Goal: Task Accomplishment & Management: Complete application form

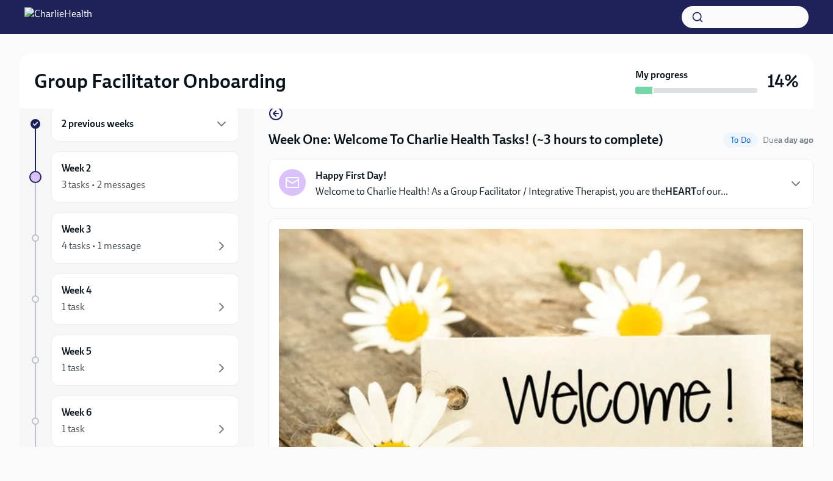
scroll to position [1671, 0]
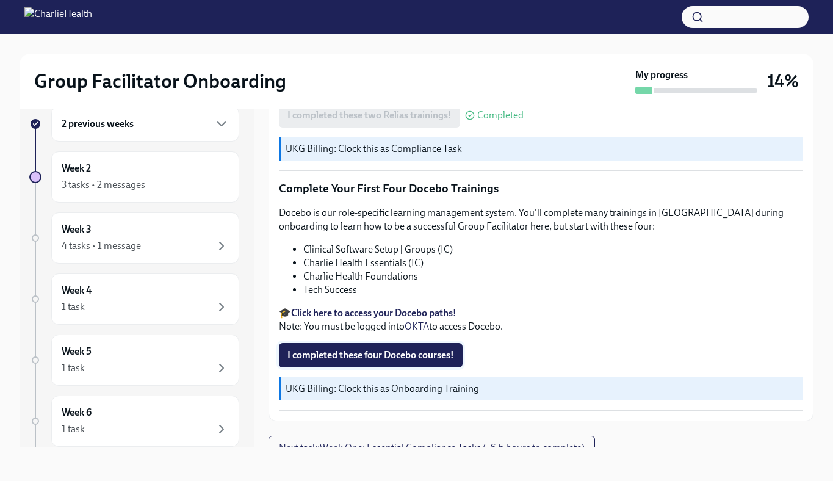
click at [399, 349] on span "I completed these four Docebo courses!" at bounding box center [371, 355] width 167 height 12
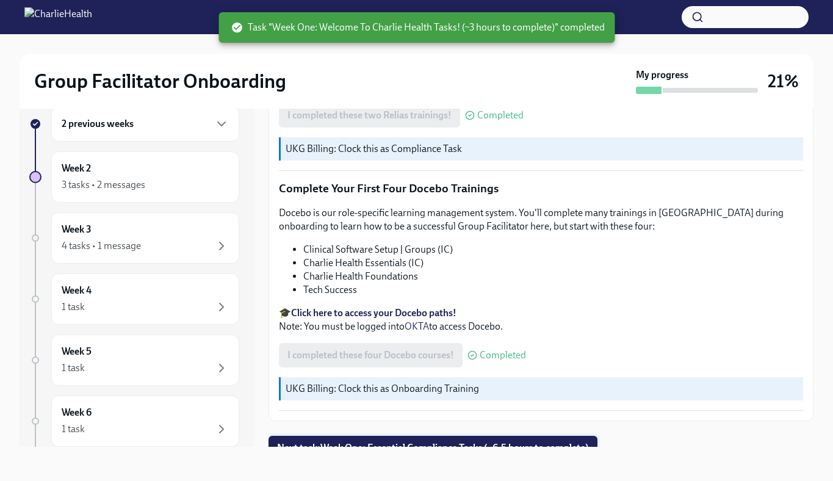
click at [439, 442] on span "Next task : Week One: Essential Compliance Tasks (~6.5 hours to complete)" at bounding box center [433, 448] width 312 height 12
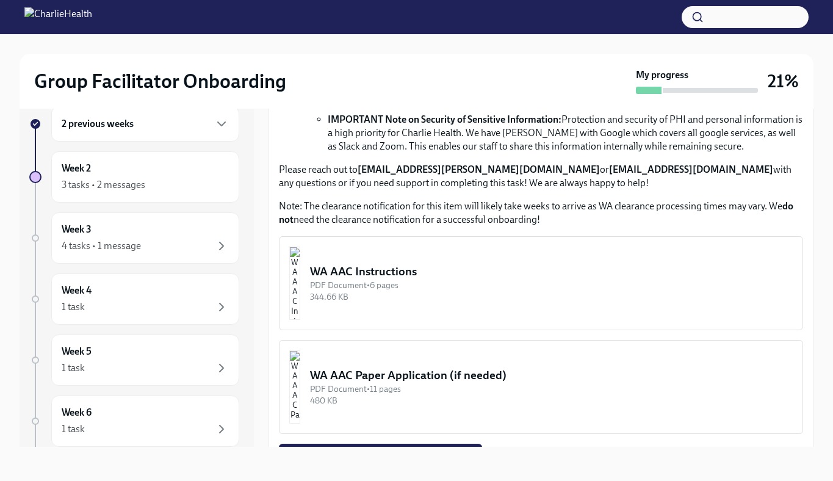
scroll to position [859, 0]
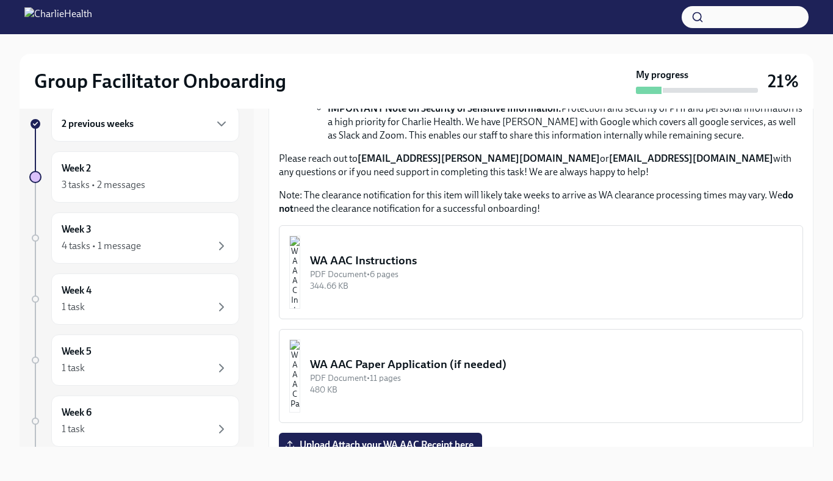
click at [300, 280] on img "button" at bounding box center [294, 272] width 11 height 73
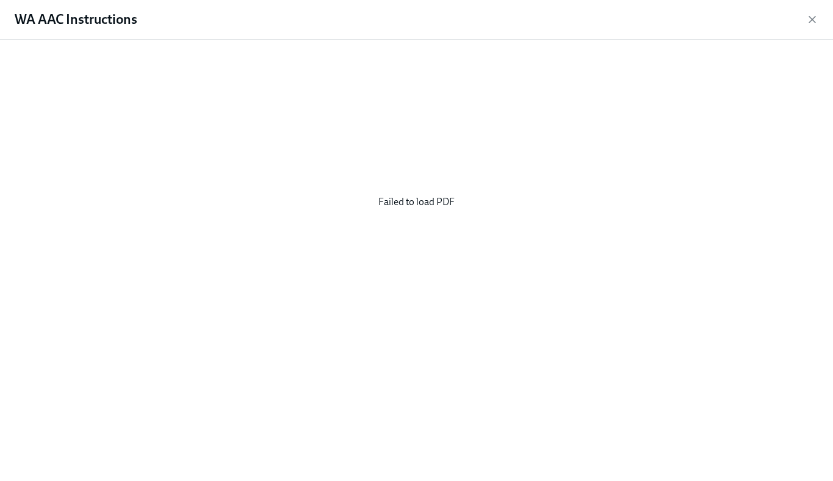
click at [820, 20] on div "WA AAC Instructions" at bounding box center [416, 20] width 833 height 40
click at [811, 23] on icon "button" at bounding box center [812, 19] width 12 height 12
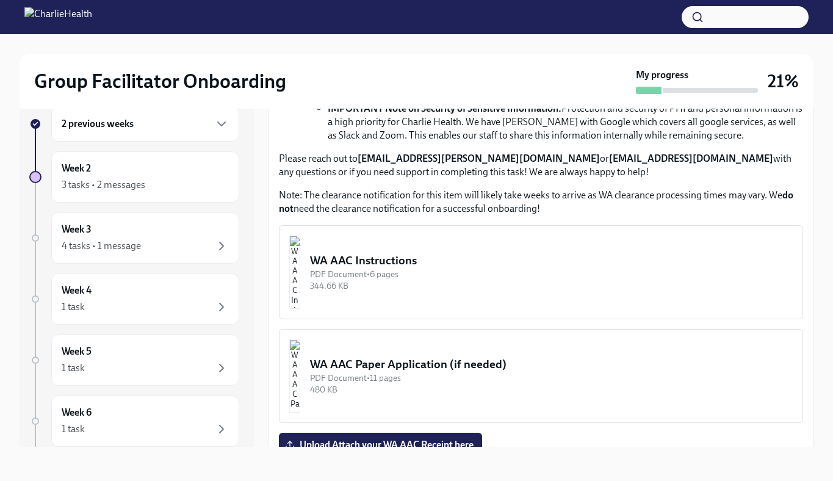
click at [421, 256] on div "WA AAC Instructions" at bounding box center [551, 261] width 483 height 16
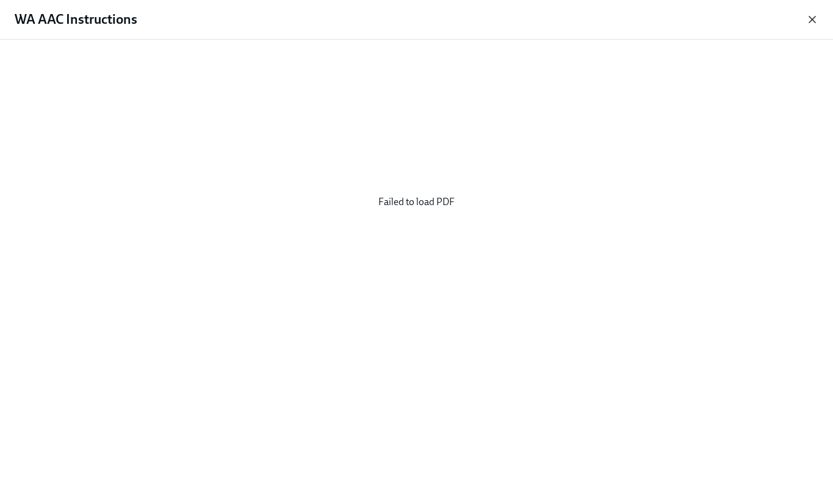
click at [814, 18] on icon "button" at bounding box center [812, 19] width 12 height 12
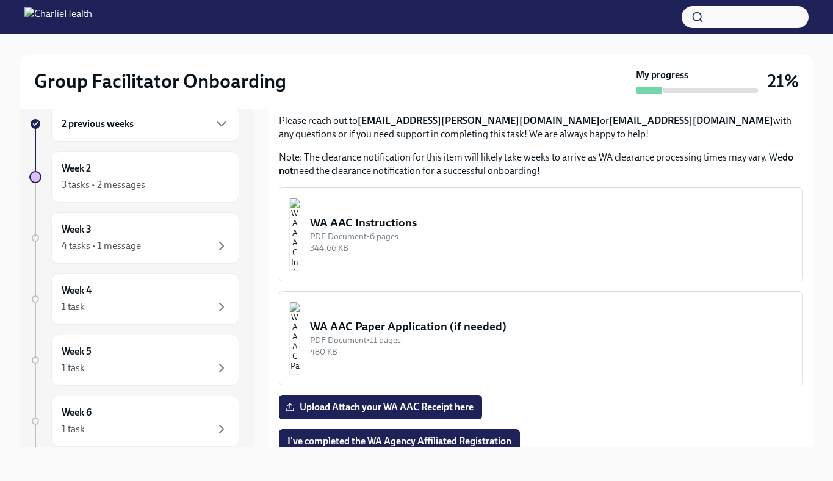
scroll to position [896, 0]
click at [300, 230] on img "button" at bounding box center [294, 234] width 11 height 73
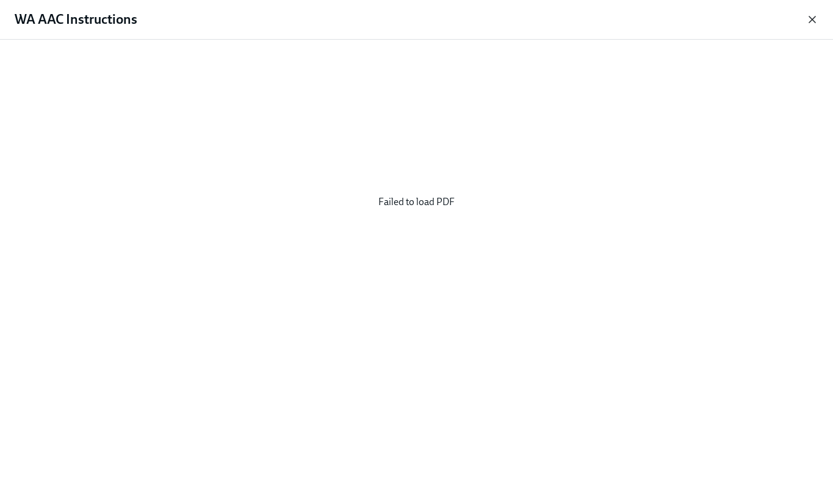
click at [808, 21] on icon "button" at bounding box center [812, 19] width 12 height 12
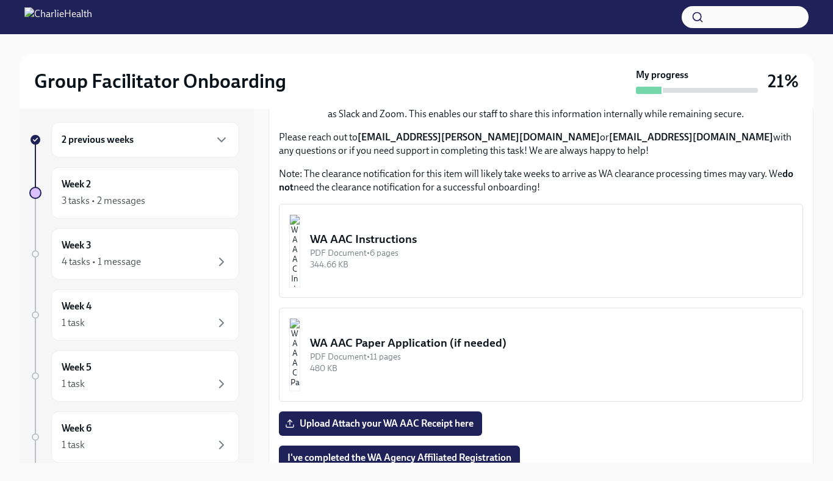
scroll to position [0, 0]
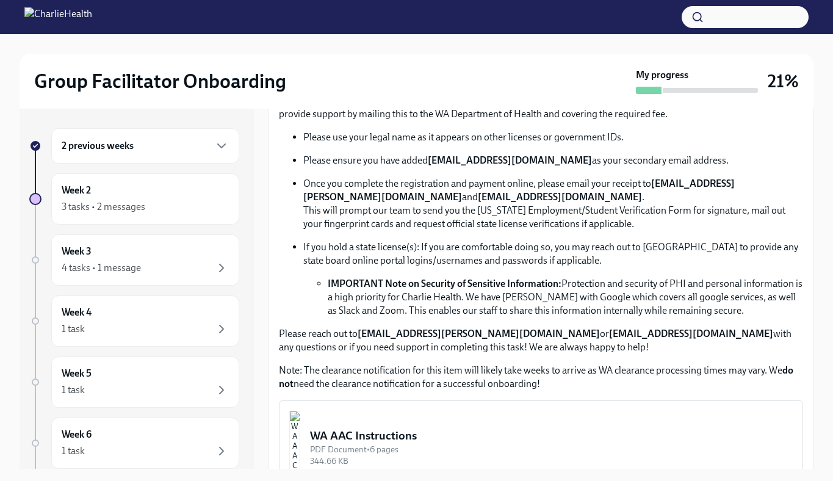
scroll to position [870, 0]
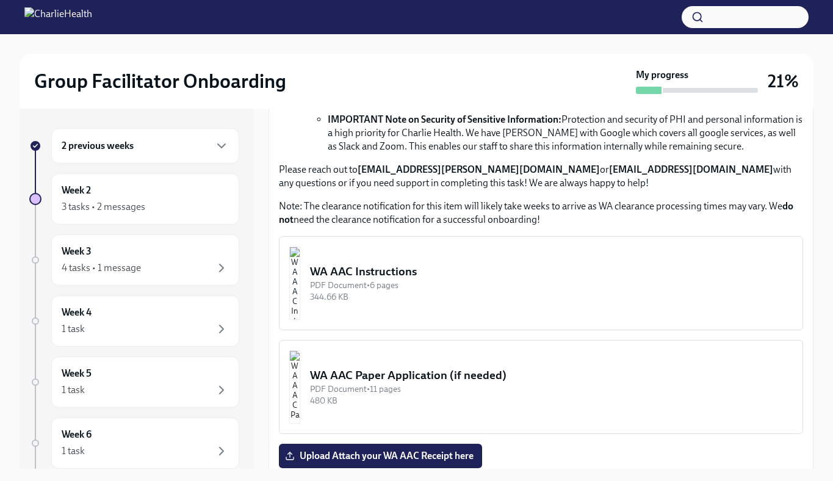
click at [378, 265] on div "WA AAC Instructions" at bounding box center [551, 272] width 483 height 16
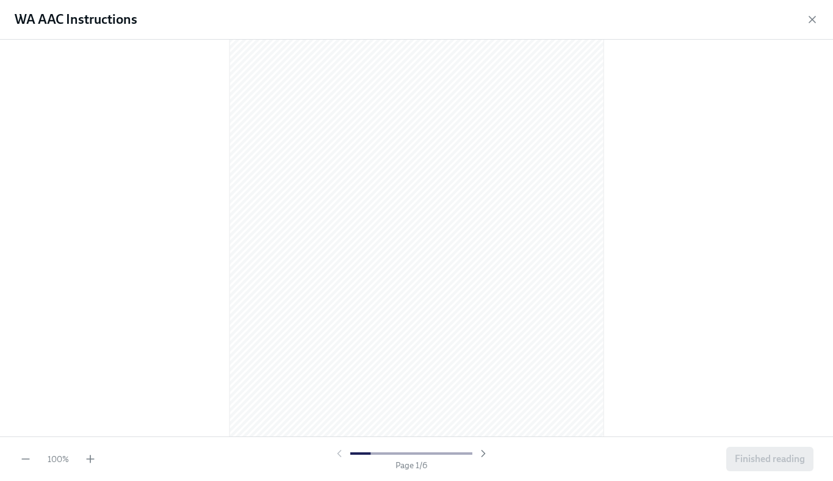
scroll to position [0, 0]
click at [93, 457] on icon "button" at bounding box center [90, 459] width 12 height 12
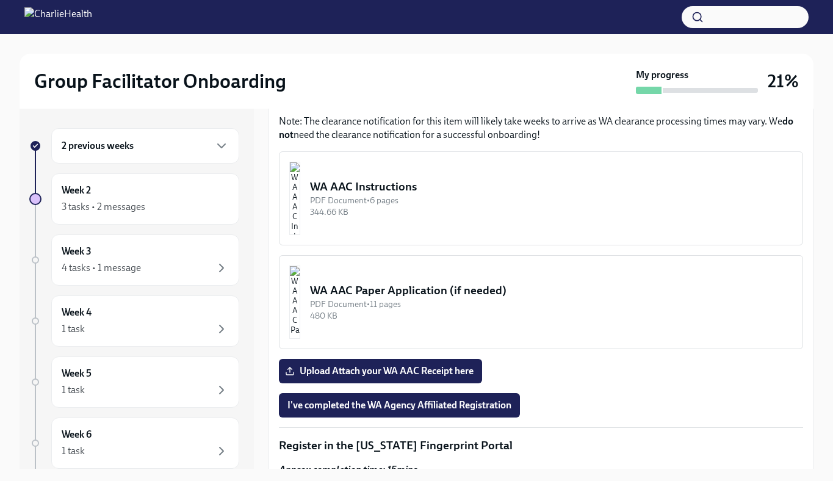
scroll to position [960, 0]
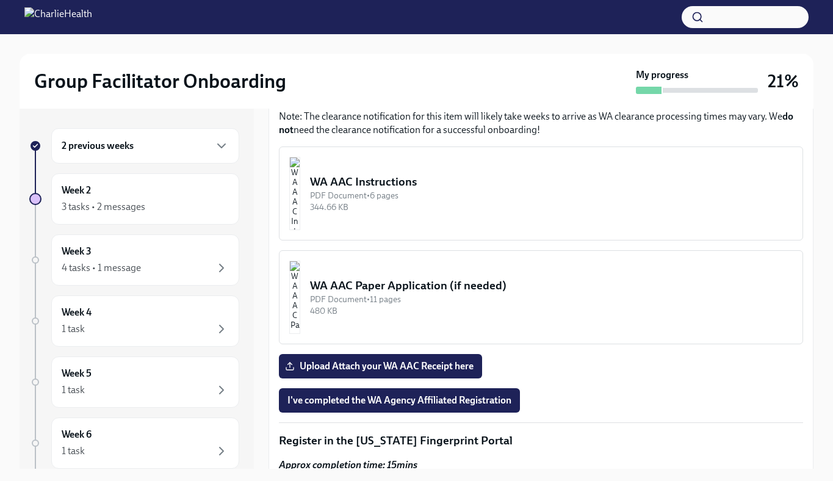
click at [419, 183] on div "WA AAC Instructions" at bounding box center [551, 182] width 483 height 16
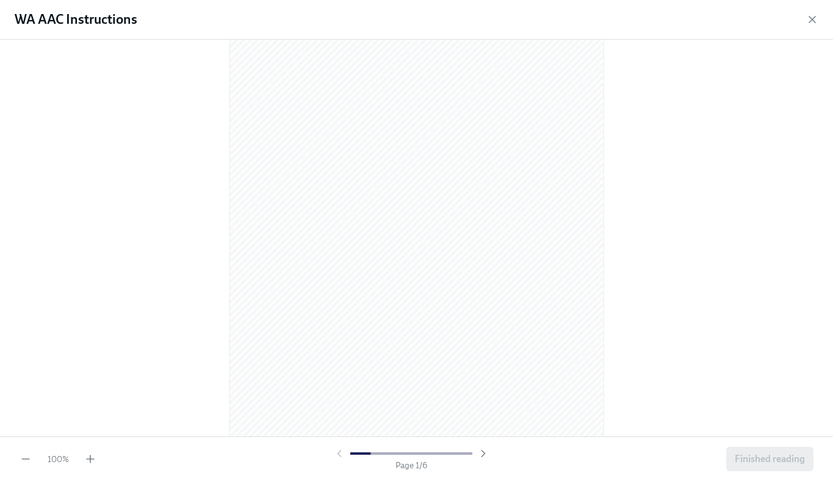
scroll to position [59, 0]
click at [86, 462] on icon "button" at bounding box center [90, 459] width 12 height 12
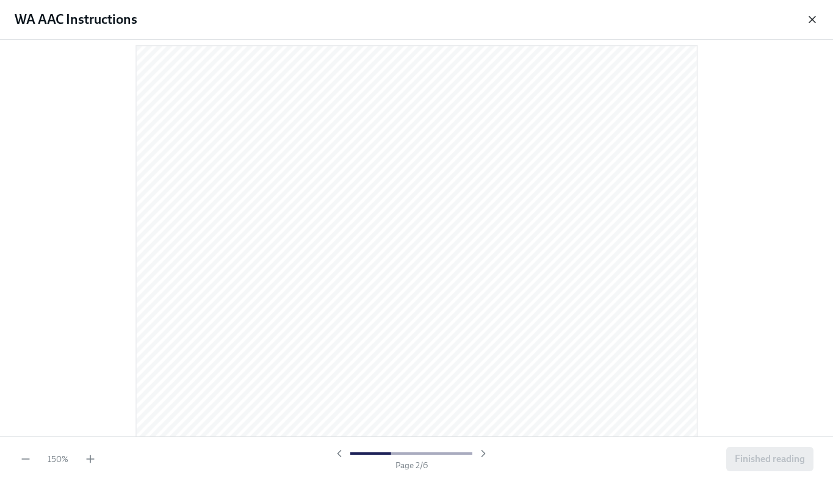
click at [813, 20] on icon "button" at bounding box center [812, 19] width 6 height 6
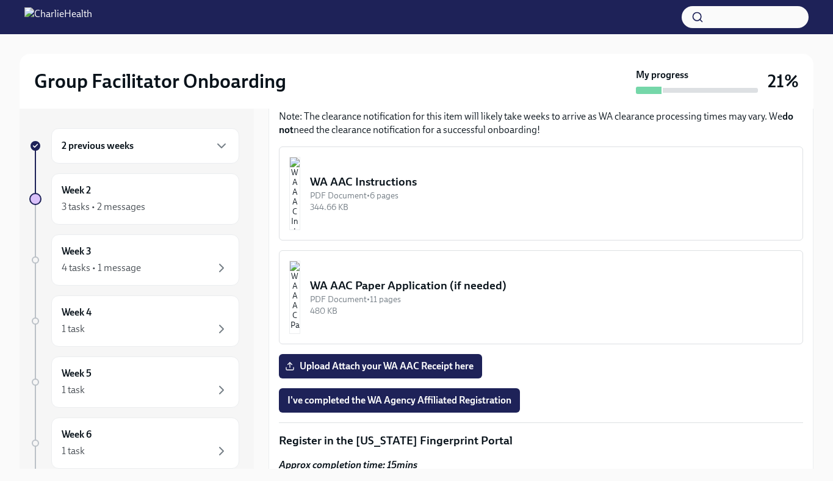
click at [471, 288] on div "WA AAC Paper Application (if needed)" at bounding box center [551, 286] width 483 height 16
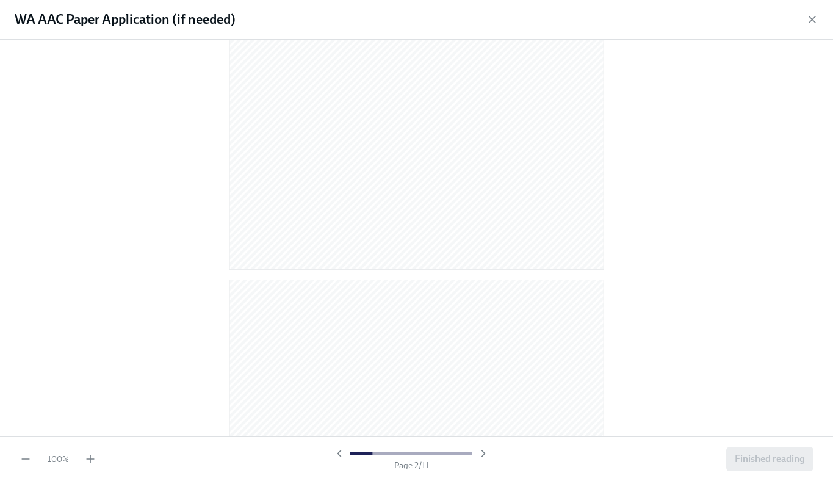
scroll to position [1660, 0]
click at [813, 15] on icon "button" at bounding box center [812, 19] width 12 height 12
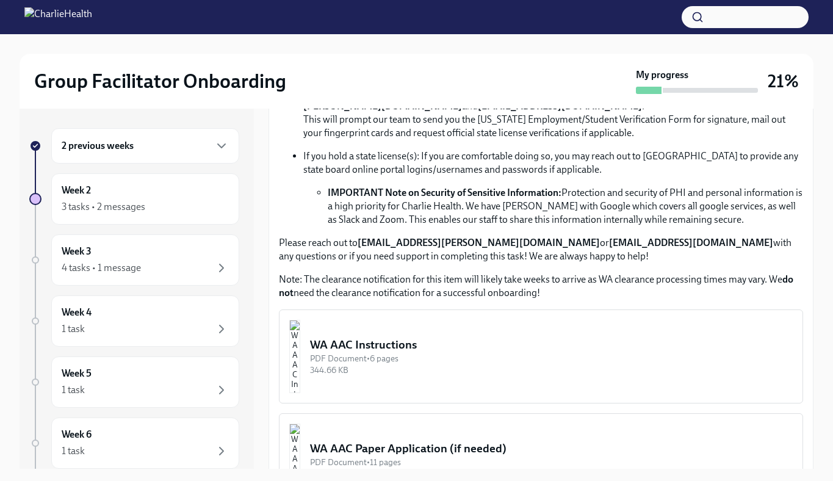
scroll to position [832, 0]
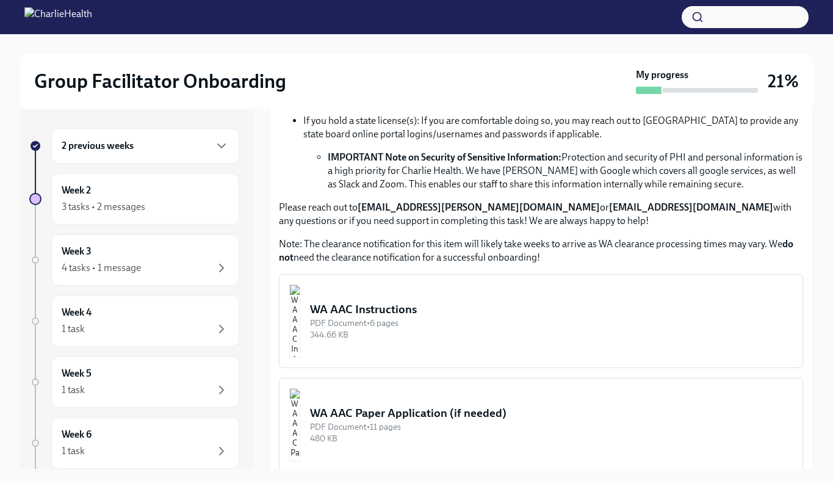
click at [400, 313] on div "WA AAC Instructions" at bounding box center [551, 310] width 483 height 16
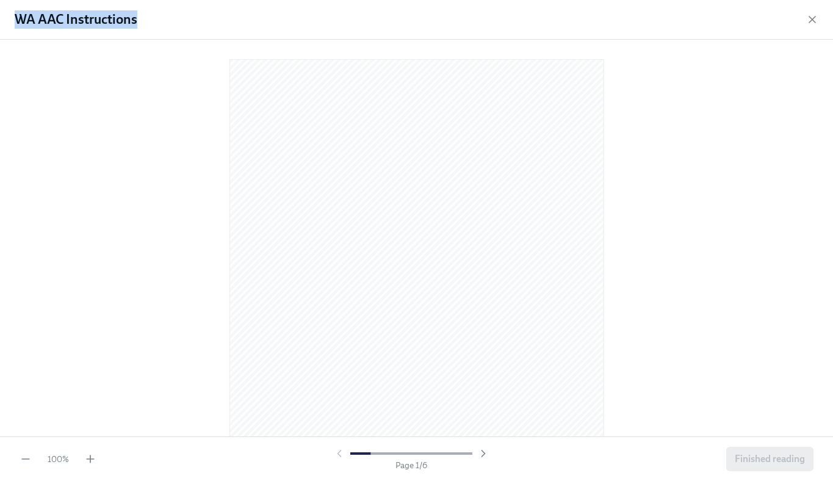
drag, startPoint x: 138, startPoint y: 20, endPoint x: -6, endPoint y: 29, distance: 144.3
click at [0, 29] on html "Group Facilitator Onboarding My progress 21% 2 previous weeks Week 2 3 tasks • …" at bounding box center [416, 251] width 833 height 503
copy body "Group Facilitator Onboarding My progress 21% 2 previous weeks Week 2 3 tasks • …"
click at [809, 15] on icon "button" at bounding box center [812, 19] width 12 height 12
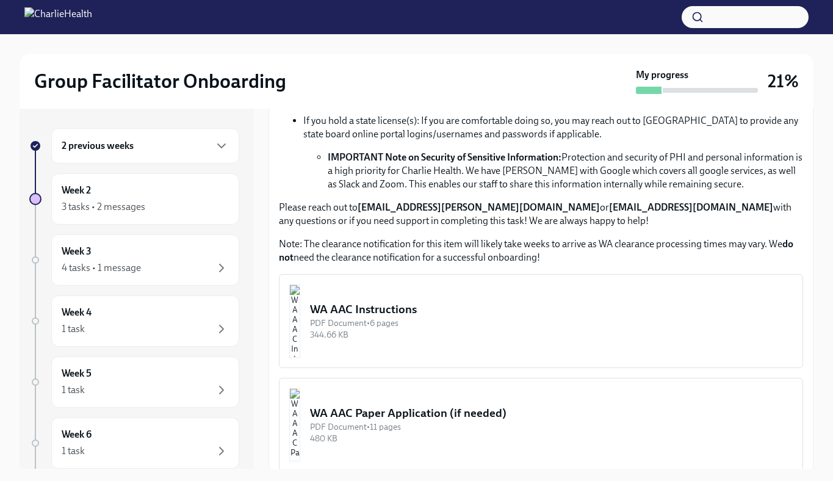
click at [358, 183] on li "IMPORTANT Note on Security of Sensitive Information: Protection and security of…" at bounding box center [566, 171] width 476 height 40
click at [402, 314] on div "WA AAC Instructions" at bounding box center [551, 310] width 483 height 16
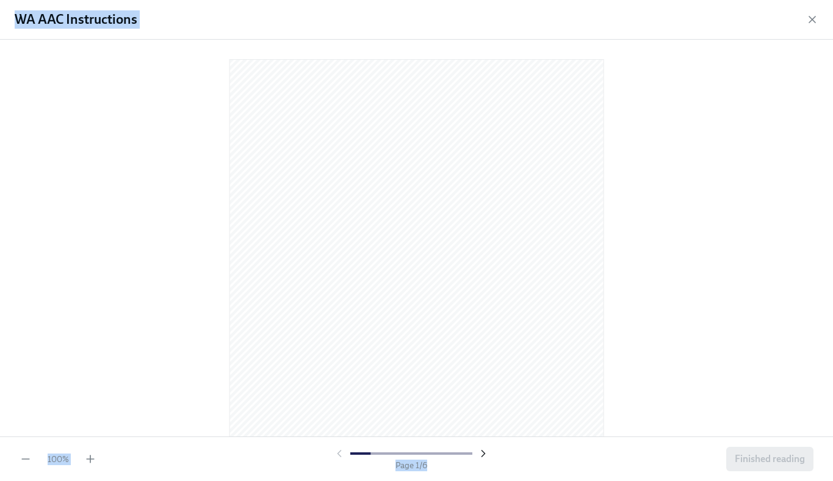
click at [482, 454] on icon "button" at bounding box center [483, 454] width 3 height 6
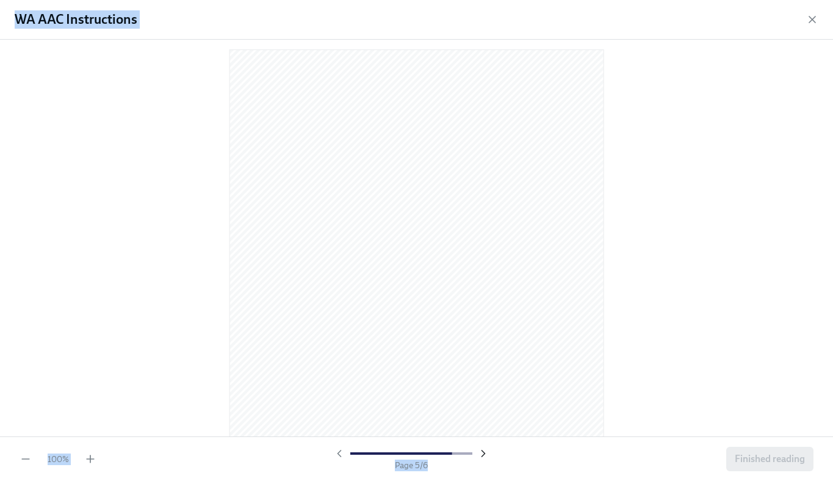
click at [482, 454] on icon "button" at bounding box center [483, 454] width 3 height 6
click at [89, 462] on icon "button" at bounding box center [90, 459] width 12 height 12
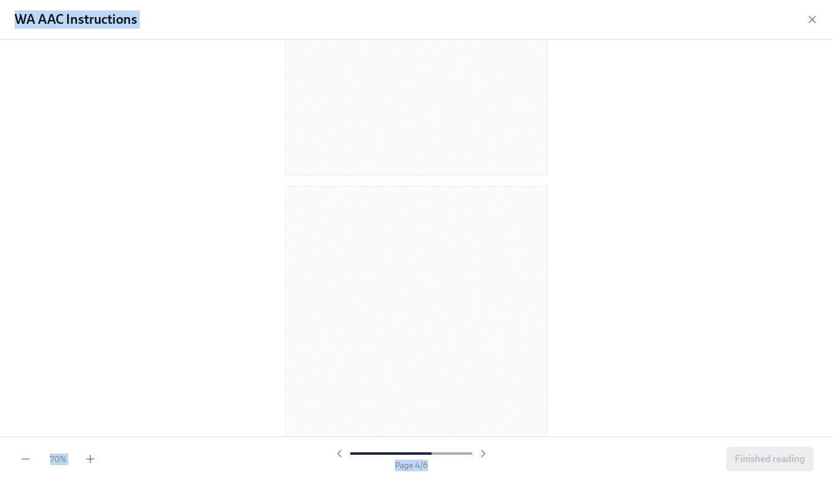
click at [89, 465] on div "70 % Page 4 / 6 Finished reading" at bounding box center [416, 458] width 833 height 45
click at [90, 455] on icon "button" at bounding box center [90, 458] width 0 height 7
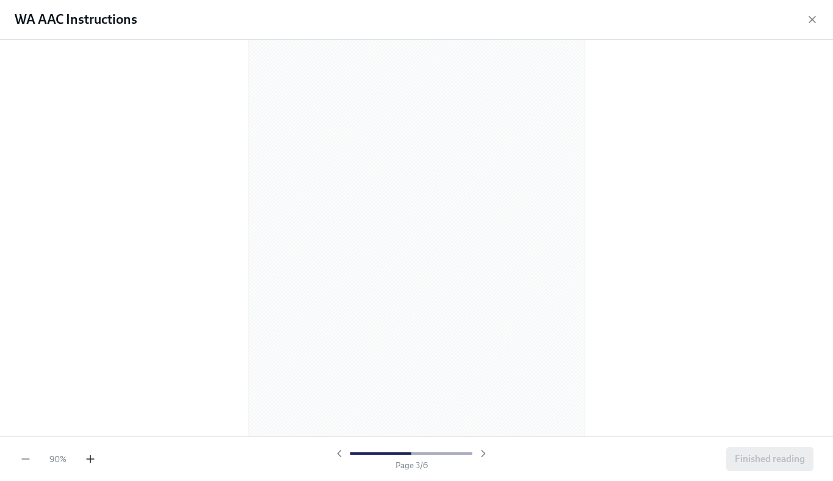
click at [90, 455] on icon "button" at bounding box center [90, 458] width 0 height 7
click at [94, 453] on icon "button" at bounding box center [90, 459] width 12 height 12
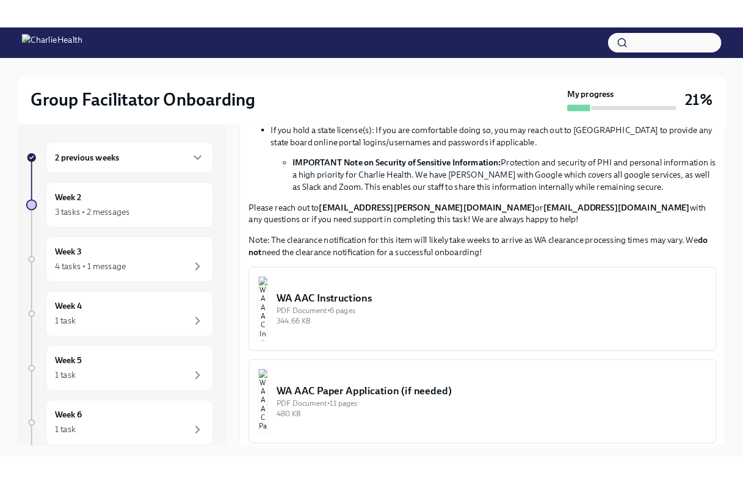
scroll to position [875, 0]
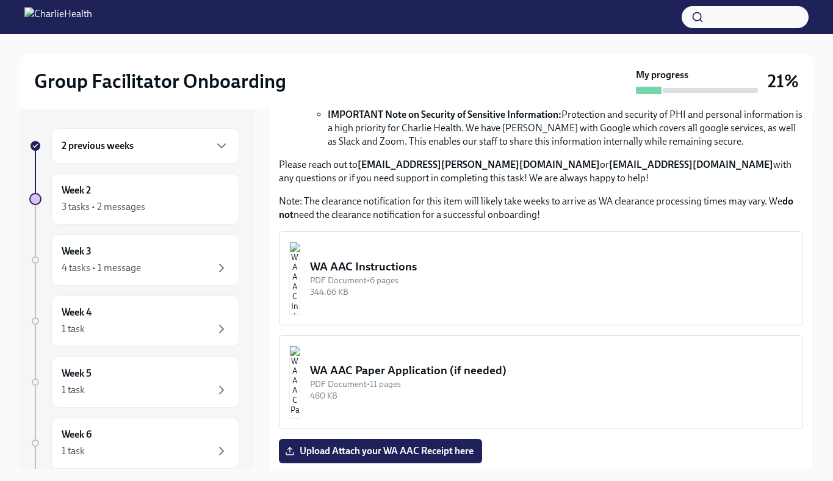
click at [393, 275] on div "PDF Document • 6 pages" at bounding box center [551, 281] width 483 height 12
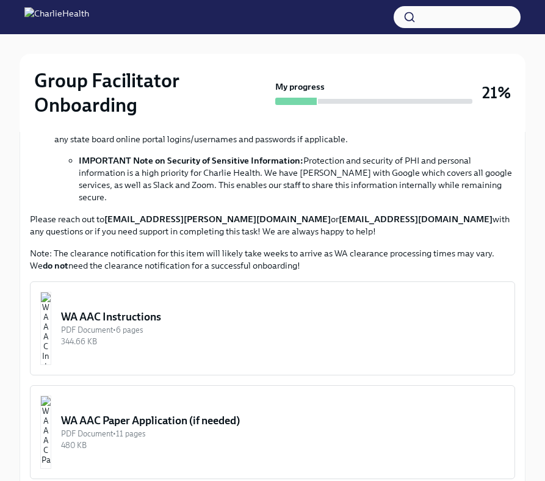
scroll to position [908, 0]
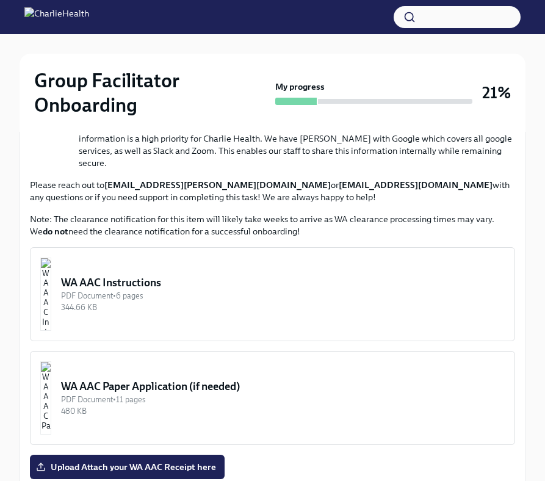
click at [115, 302] on div "344.66 KB" at bounding box center [283, 308] width 444 height 12
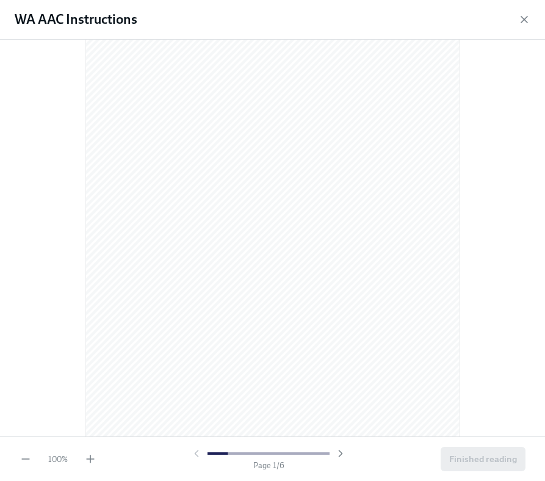
scroll to position [615, 0]
click at [90, 458] on icon "button" at bounding box center [90, 458] width 0 height 7
click at [6, 187] on div at bounding box center [272, 238] width 545 height 397
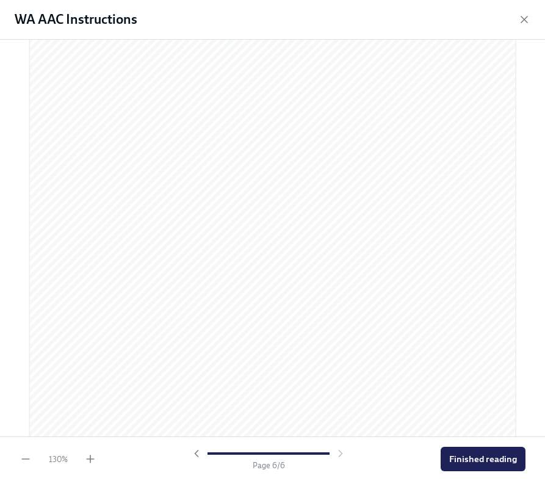
scroll to position [3269, 0]
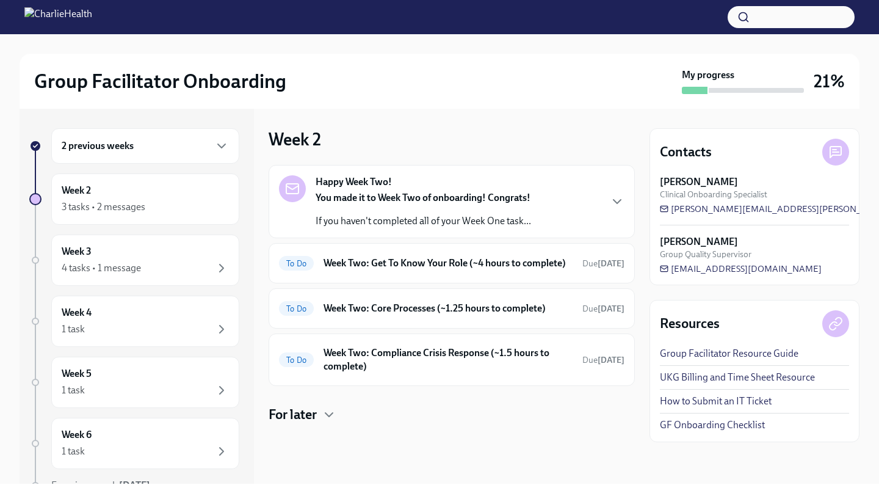
click at [139, 158] on div "2 previous weeks" at bounding box center [145, 145] width 188 height 35
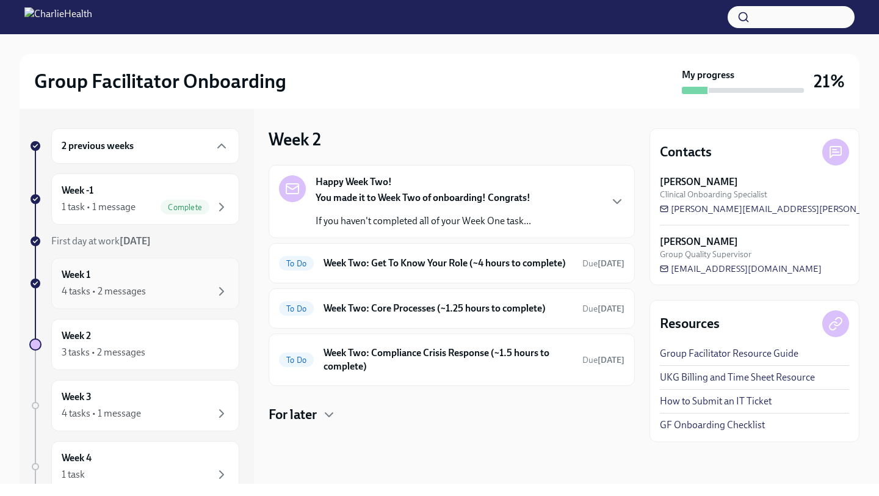
click at [117, 281] on div "Week 1 4 tasks • 2 messages" at bounding box center [145, 283] width 167 height 31
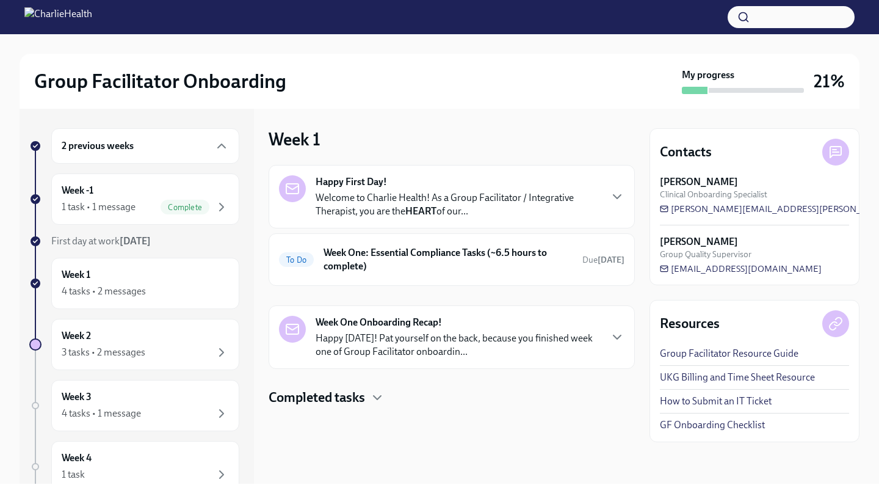
click at [485, 193] on p "Welcome to Charlie Health! As a Group Facilitator / Integrative Therapist, you …" at bounding box center [458, 204] width 284 height 27
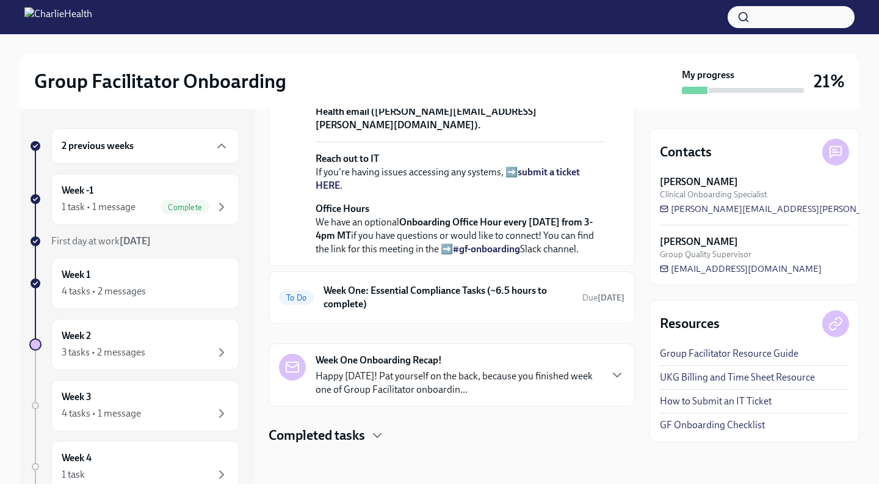
scroll to position [509, 0]
click at [416, 299] on h6 "Week One: Essential Compliance Tasks (~6.5 hours to complete)" at bounding box center [448, 297] width 249 height 27
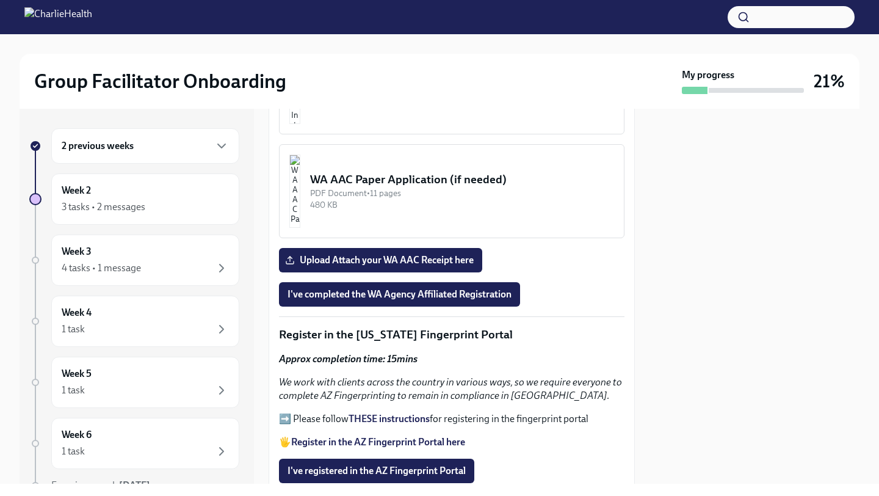
scroll to position [1203, 0]
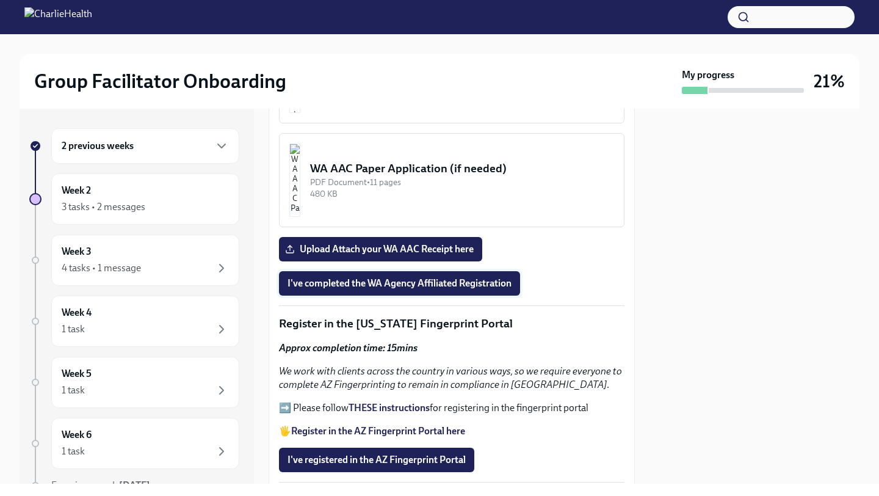
click at [421, 286] on span "I've completed the WA Agency Affiliated Registration" at bounding box center [400, 283] width 224 height 12
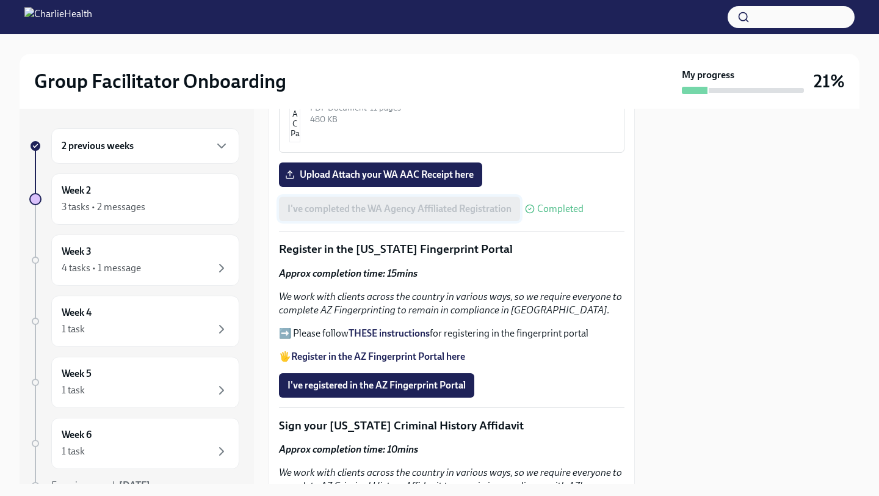
scroll to position [1287, 0]
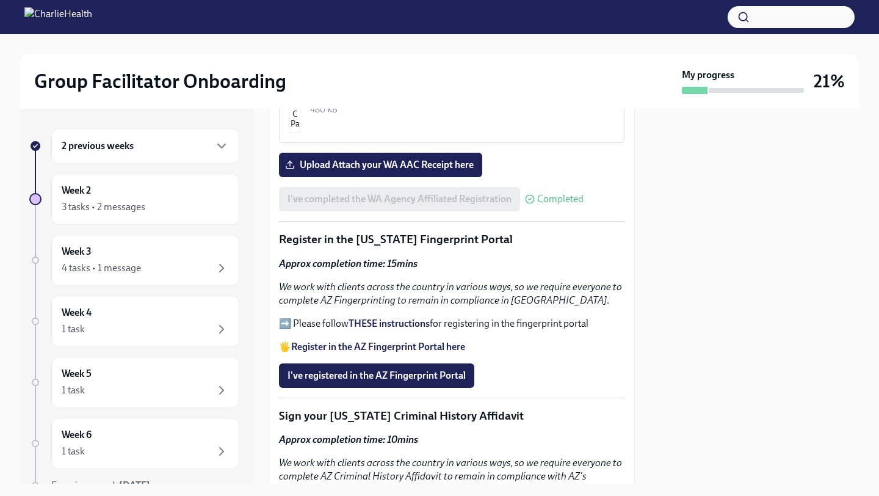
click at [407, 325] on strong "THESE instructions" at bounding box center [389, 323] width 81 height 12
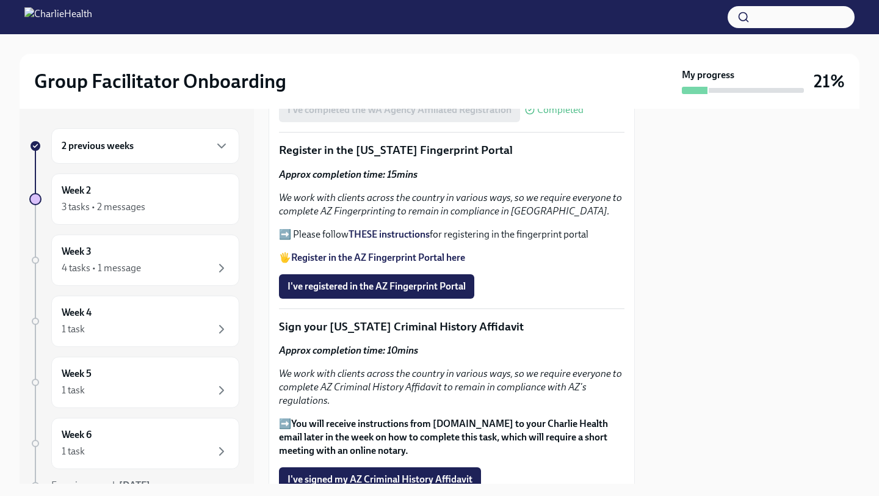
scroll to position [1388, 0]
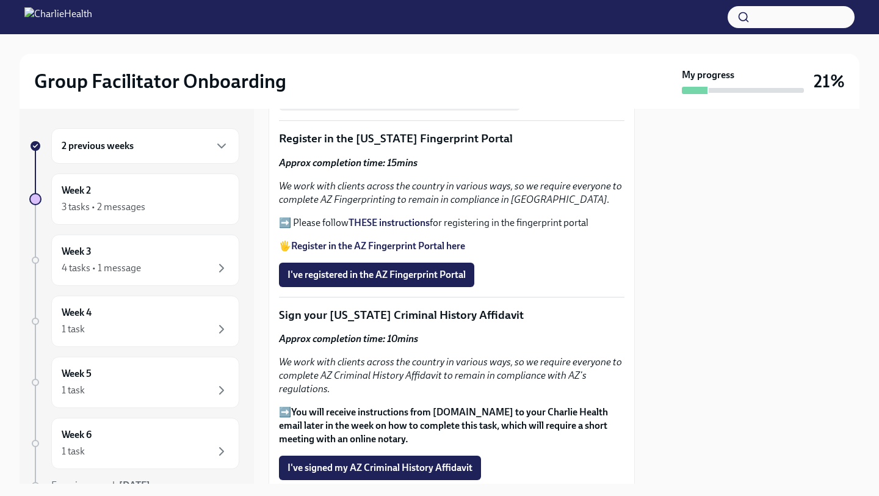
drag, startPoint x: 338, startPoint y: 244, endPoint x: 316, endPoint y: 162, distance: 84.1
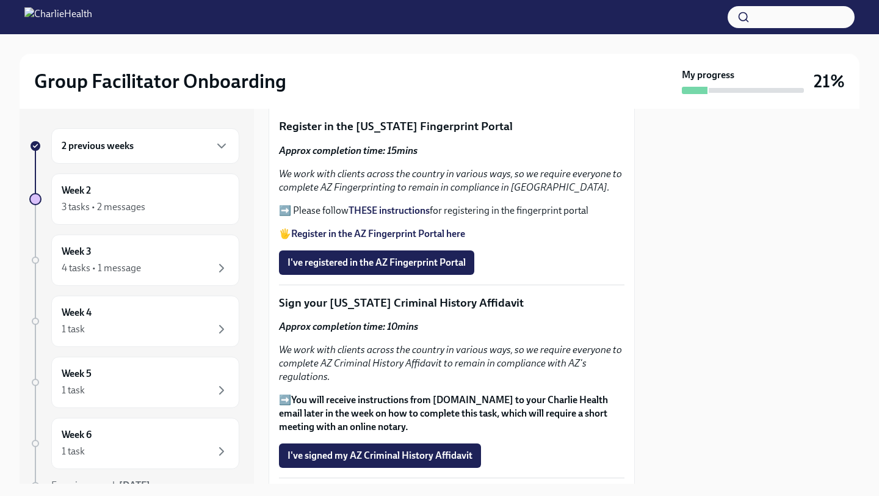
scroll to position [1403, 0]
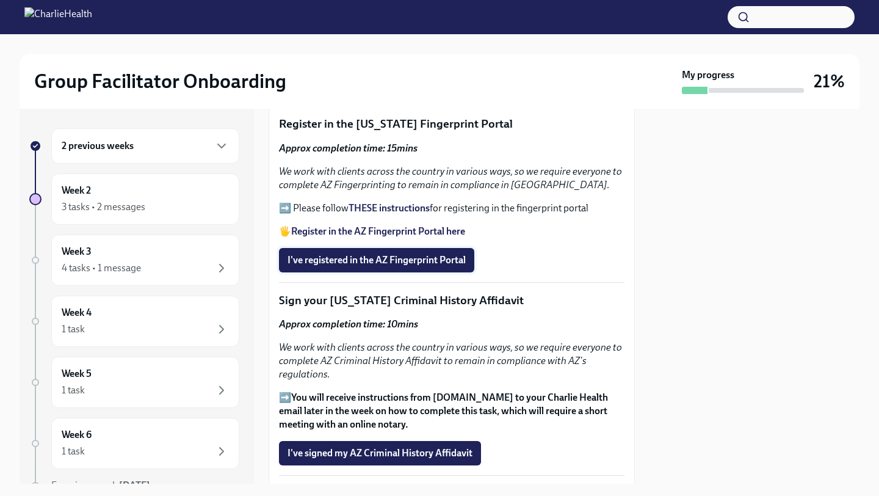
click at [343, 258] on span "I've registered in the AZ Fingerprint Portal" at bounding box center [377, 260] width 178 height 12
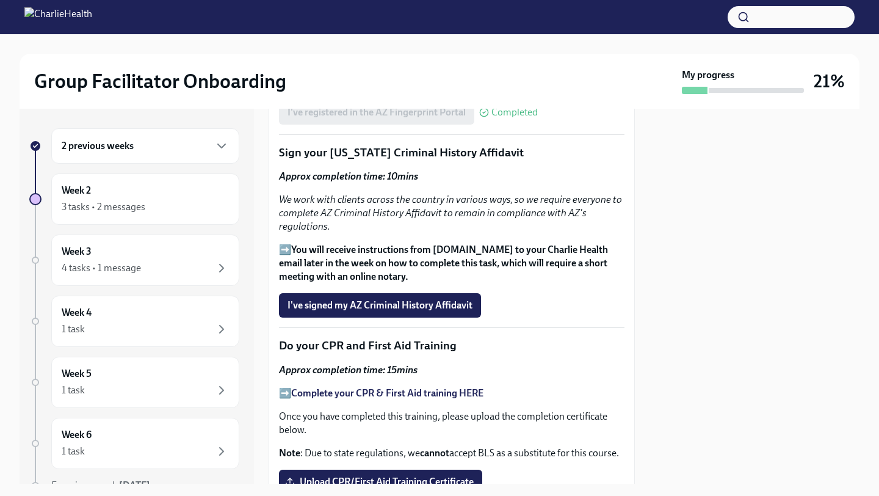
scroll to position [1586, 0]
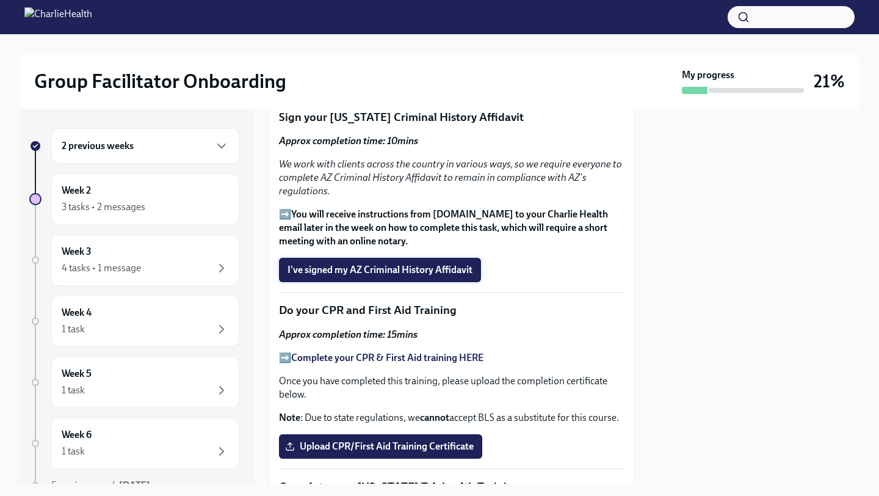
click at [328, 267] on span "I've signed my AZ Criminal History Affidavit" at bounding box center [380, 270] width 185 height 12
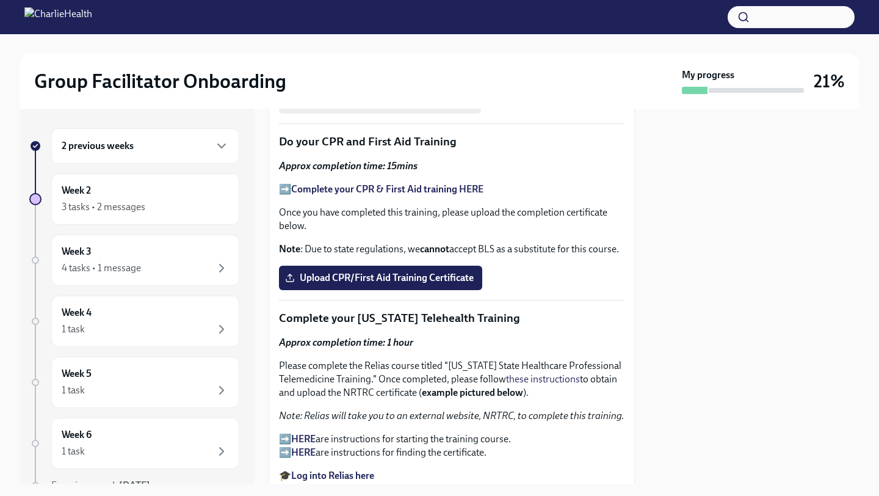
scroll to position [1755, 0]
click at [350, 187] on strong "Complete your CPR & First Aid training HERE" at bounding box center [387, 189] width 192 height 12
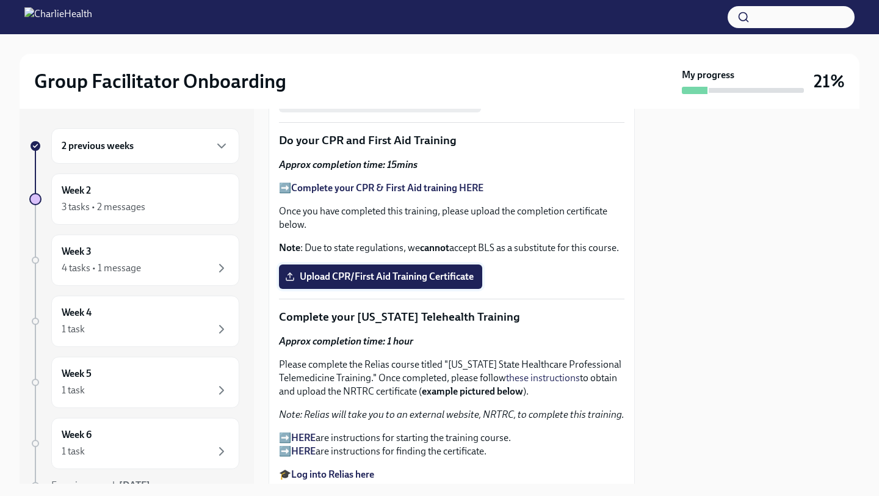
click at [361, 279] on span "Upload CPR/First Aid Training Certificate" at bounding box center [381, 276] width 186 height 12
click at [0, 0] on input "Upload CPR/First Aid Training Certificate" at bounding box center [0, 0] width 0 height 0
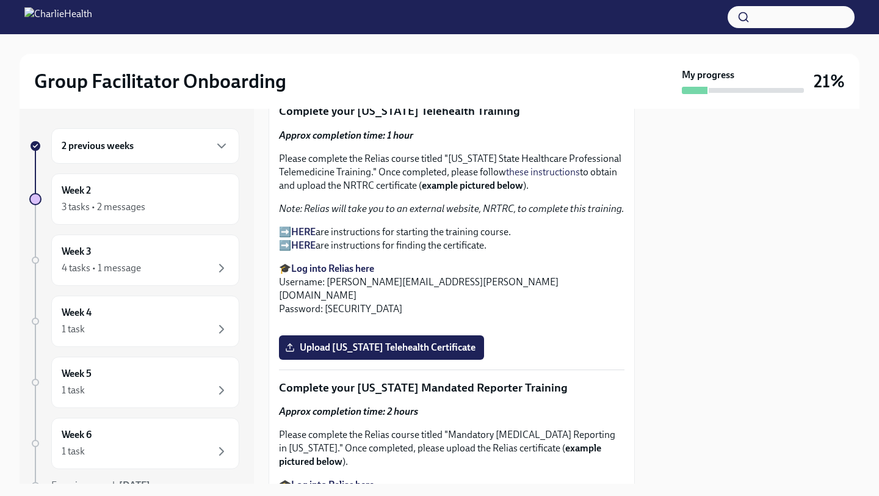
scroll to position [1957, 0]
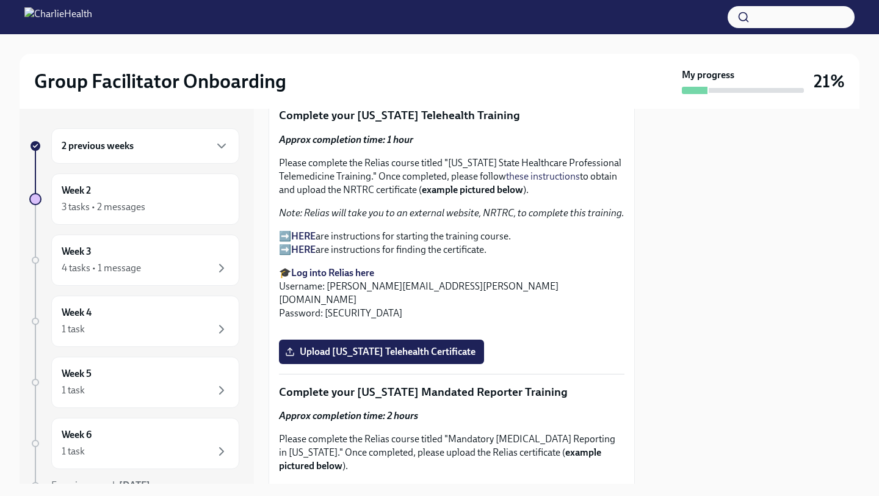
click at [338, 273] on strong "Log into Relias here" at bounding box center [332, 273] width 83 height 12
click at [305, 231] on strong "HERE" at bounding box center [303, 236] width 24 height 12
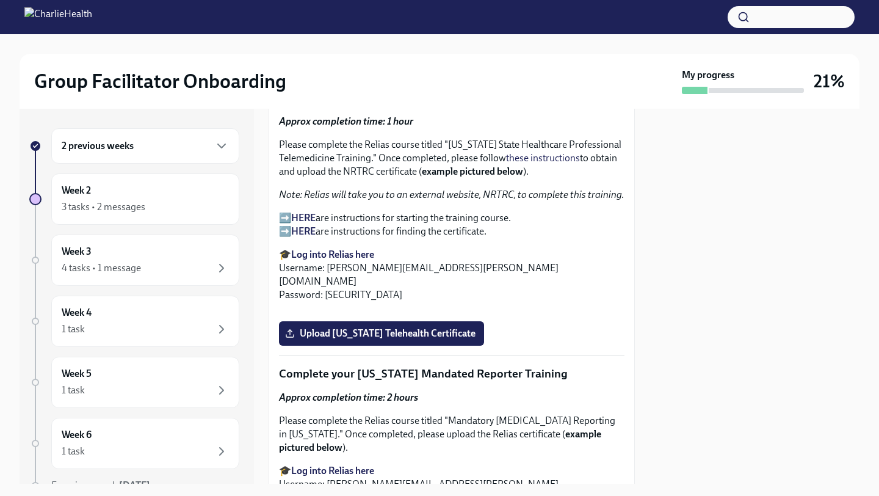
scroll to position [1980, 0]
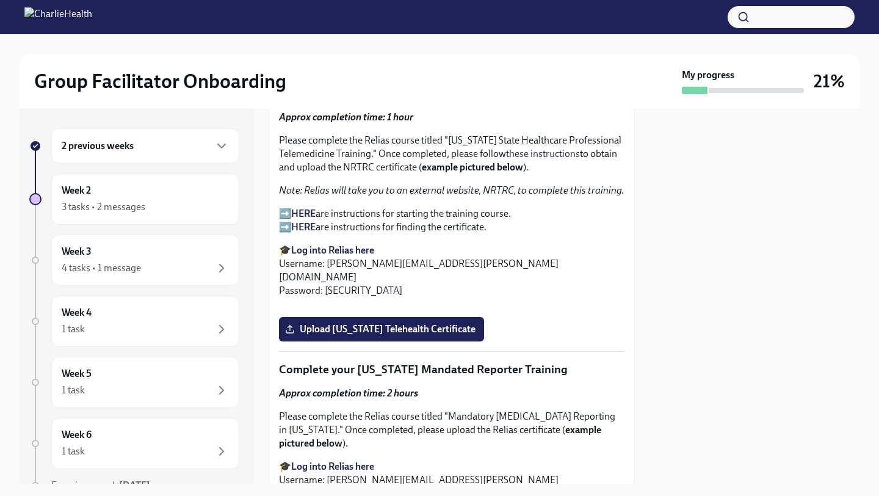
click at [303, 212] on strong "HERE" at bounding box center [303, 214] width 24 height 12
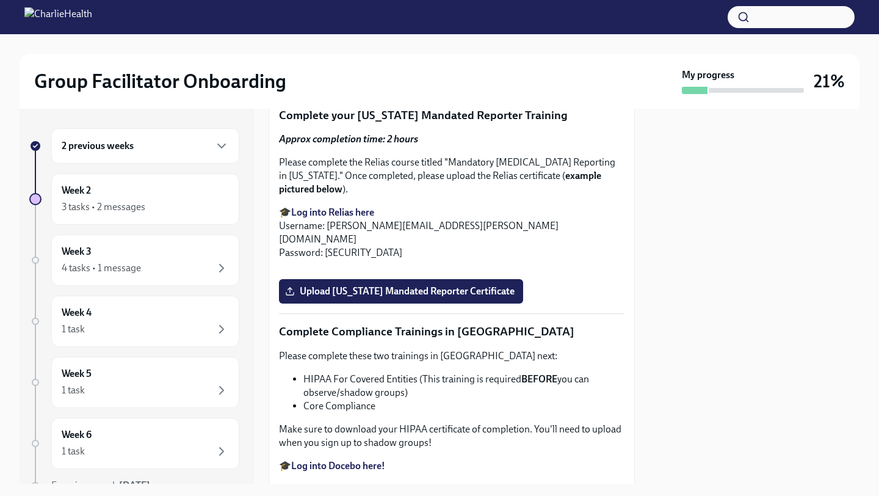
scroll to position [2347, 0]
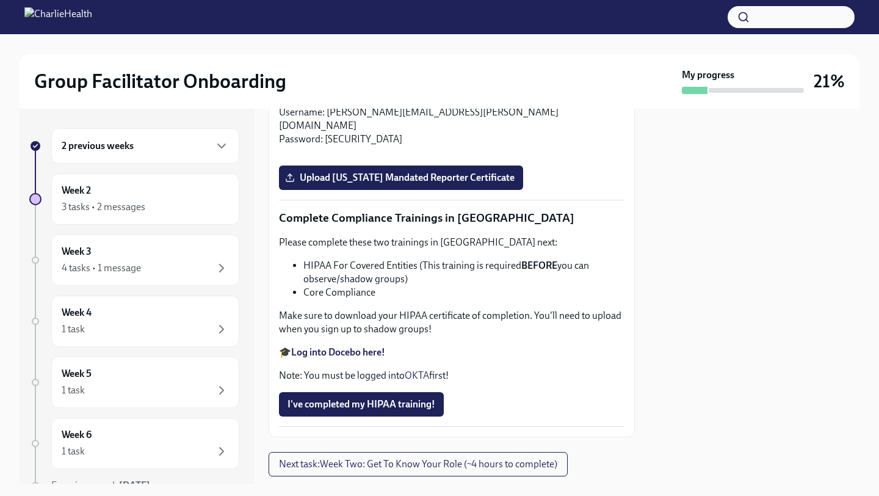
click at [0, 0] on input "Upload [US_STATE] Telehealth Certificate" at bounding box center [0, 0] width 0 height 0
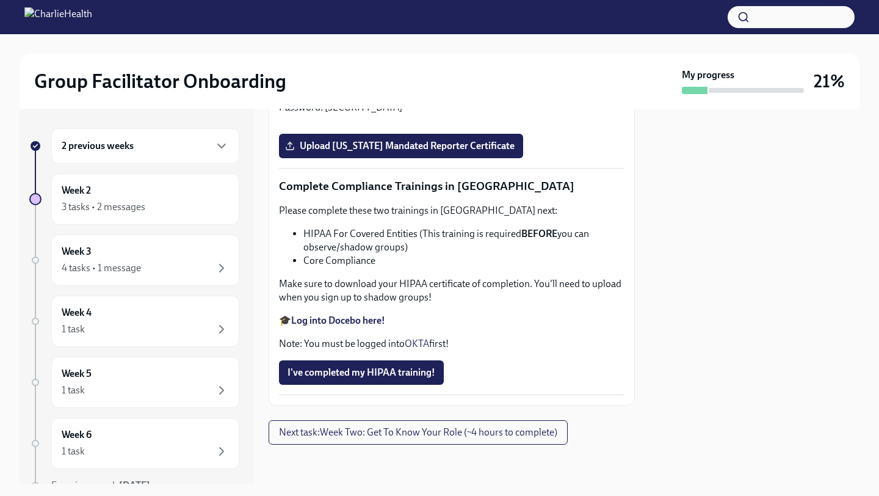
scroll to position [2854, 0]
